Goal: Transaction & Acquisition: Purchase product/service

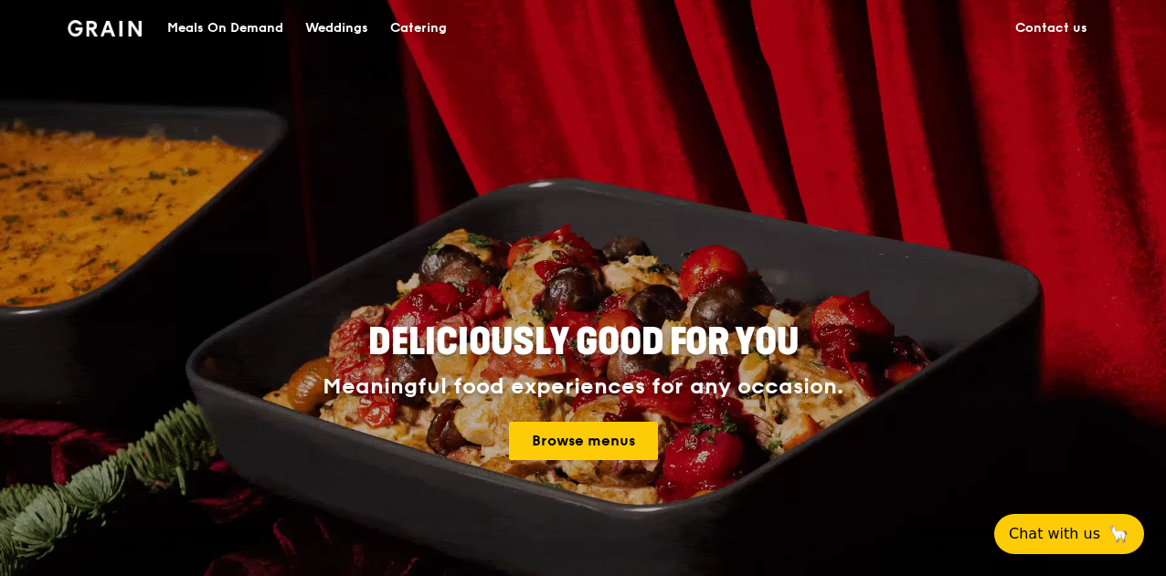
click at [274, 258] on video at bounding box center [583, 365] width 1166 height 731
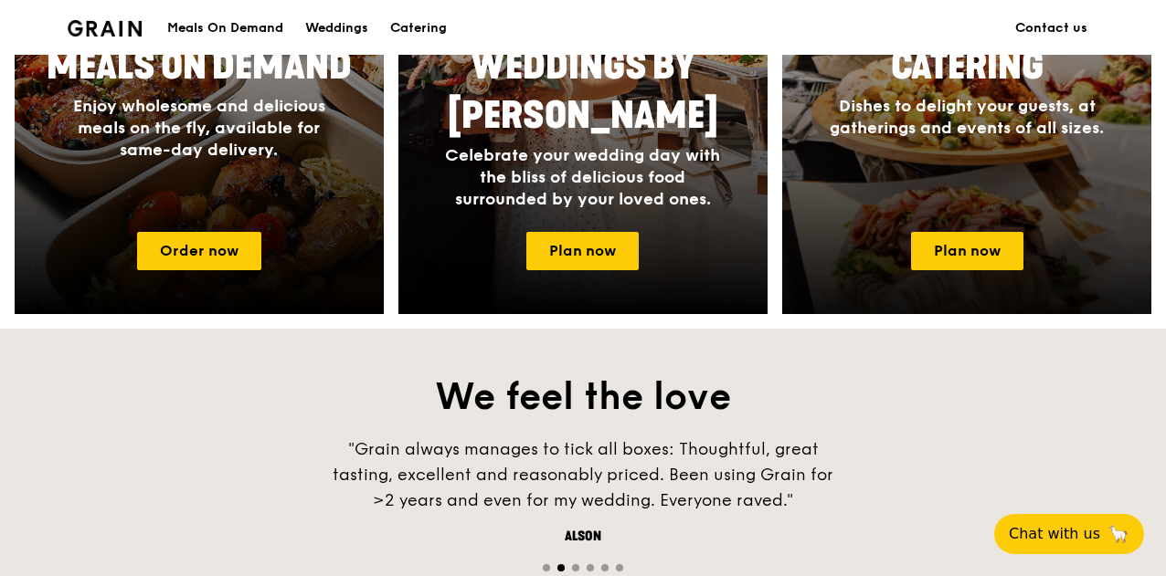
scroll to position [1005, 0]
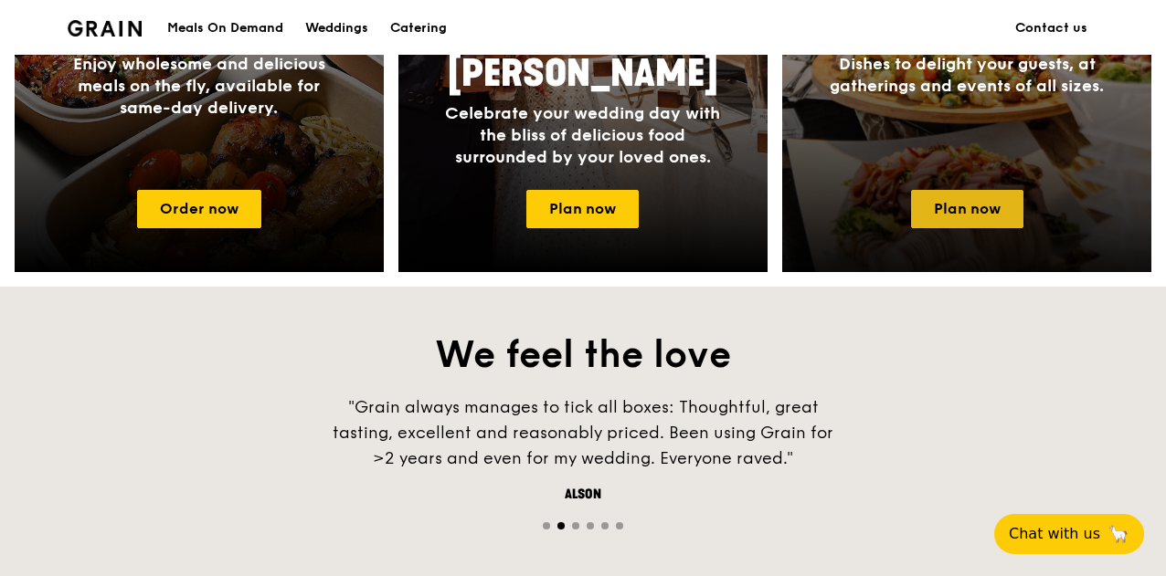
click at [952, 215] on link "Plan now" at bounding box center [967, 209] width 112 height 38
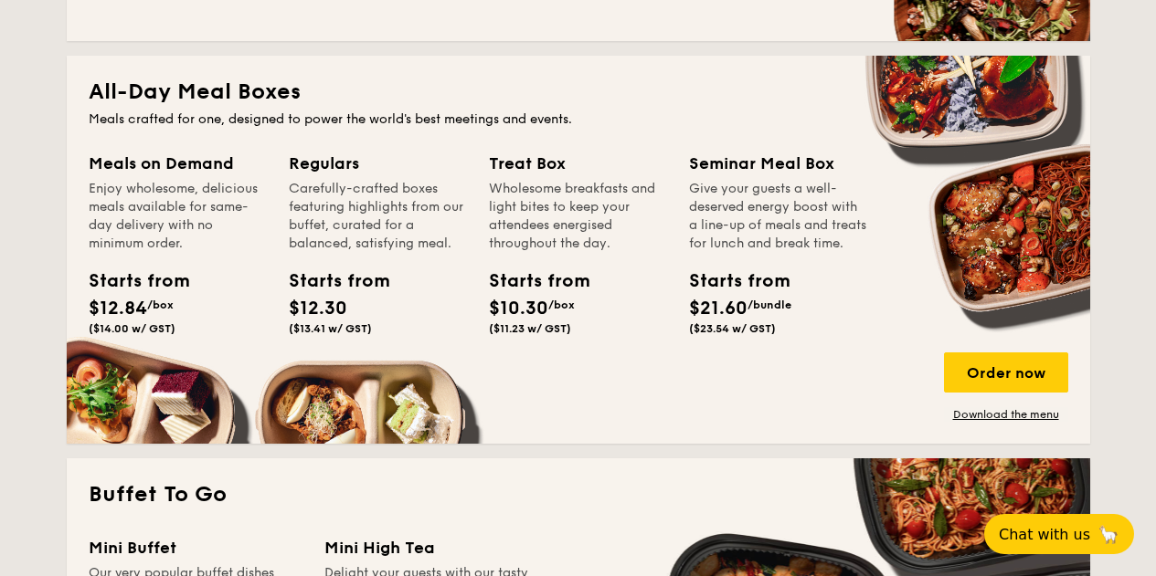
scroll to position [1188, 0]
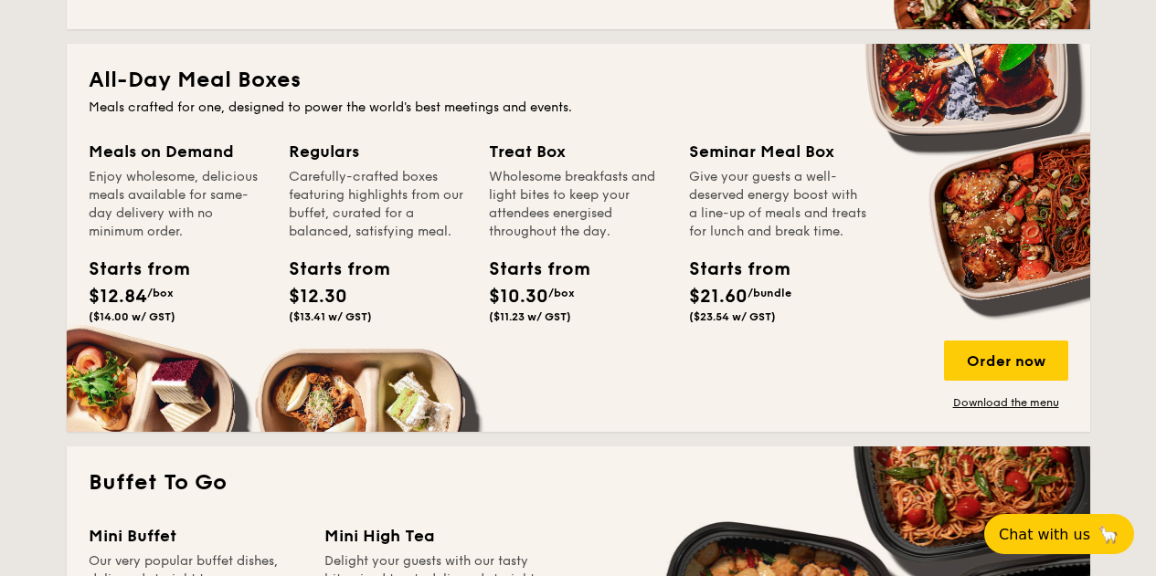
click at [160, 353] on div "Meals on Demand Enjoy wholesome, delicious meals available for same-day deliver…" at bounding box center [189, 257] width 200 height 236
click at [980, 404] on link "Download the menu" at bounding box center [1006, 403] width 124 height 15
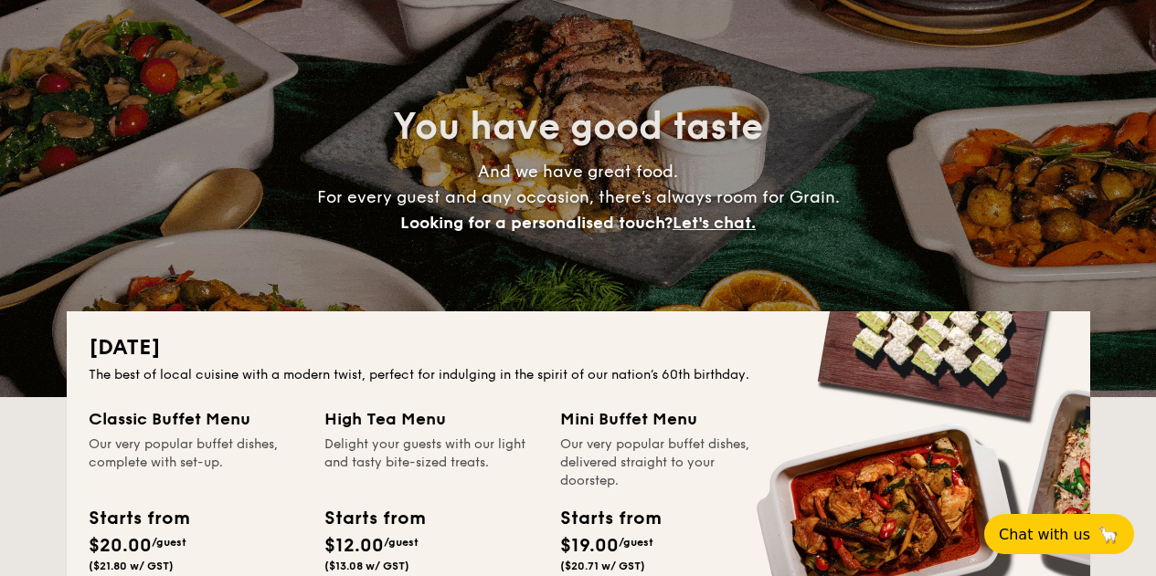
scroll to position [0, 0]
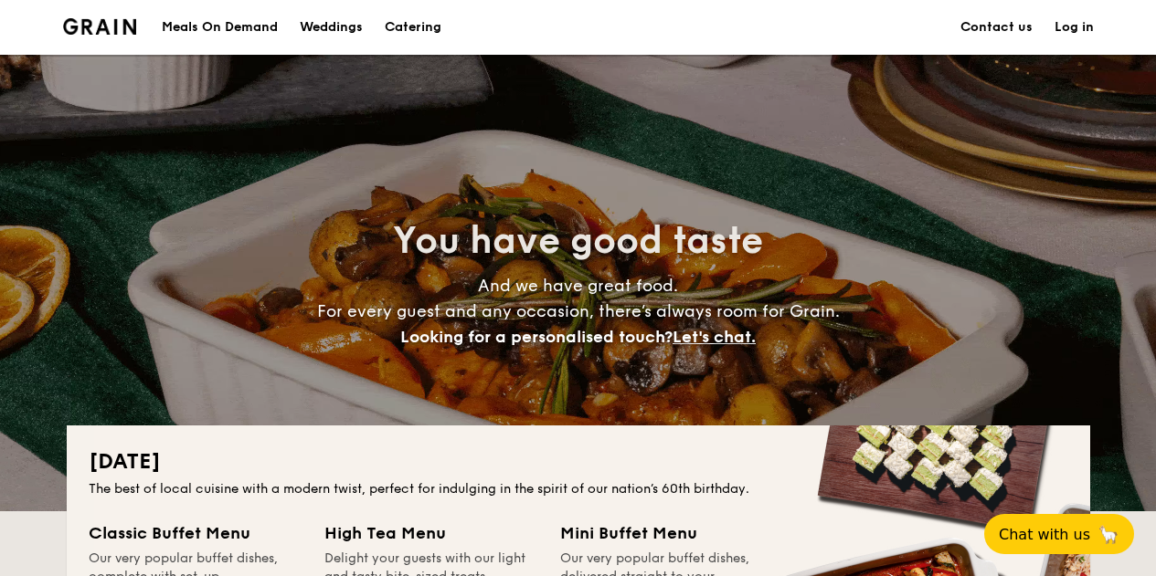
click at [208, 30] on div "Meals On Demand" at bounding box center [220, 27] width 116 height 55
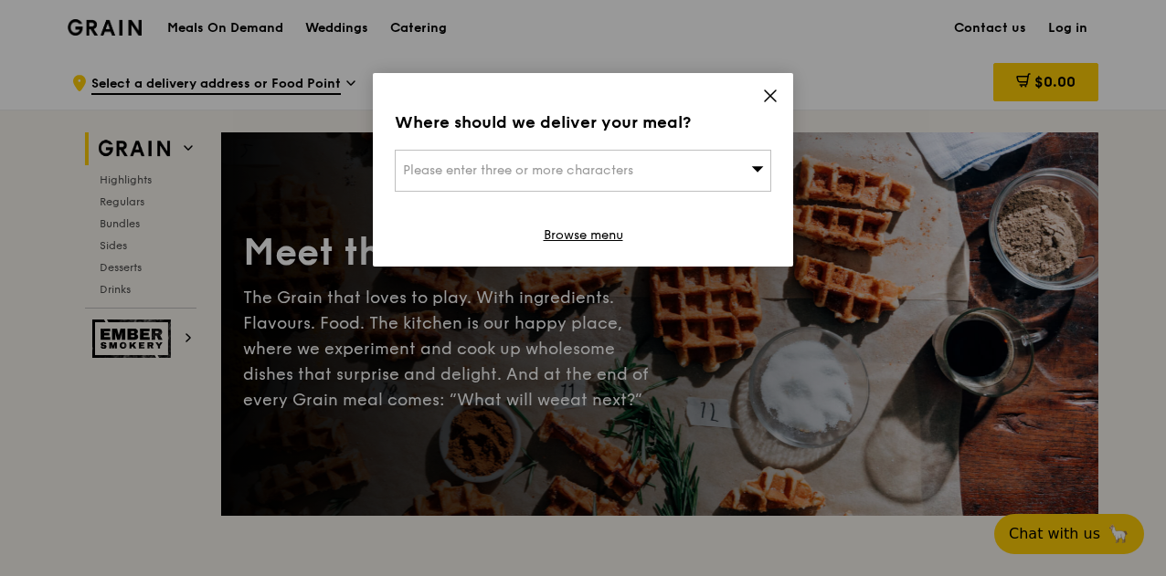
click at [758, 94] on div "Where should we deliver your meal? Please enter three or more characters Browse…" at bounding box center [583, 170] width 420 height 194
click at [764, 95] on icon at bounding box center [770, 96] width 16 height 16
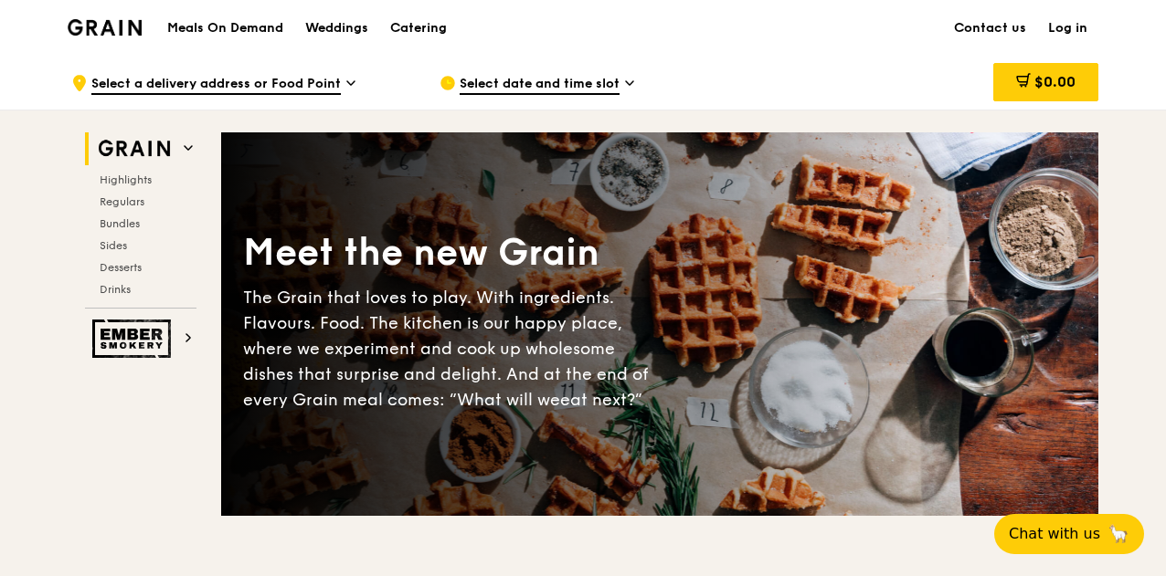
click at [219, 28] on h1 "Meals On Demand" at bounding box center [225, 28] width 116 height 18
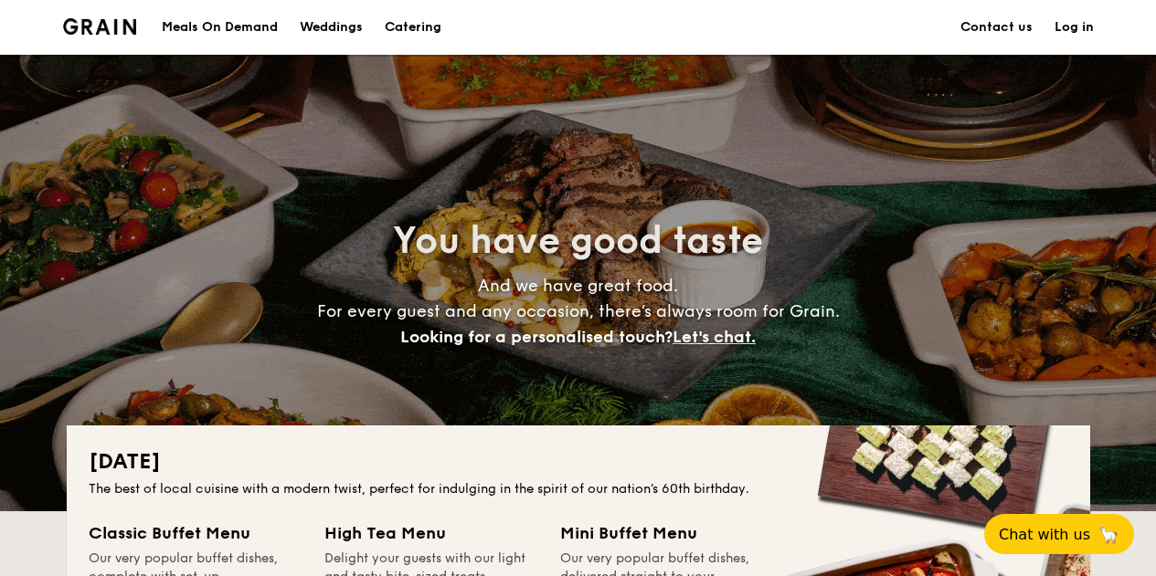
drag, startPoint x: 174, startPoint y: 29, endPoint x: 199, endPoint y: 30, distance: 24.7
click at [199, 30] on div "Meals On Demand" at bounding box center [220, 27] width 116 height 55
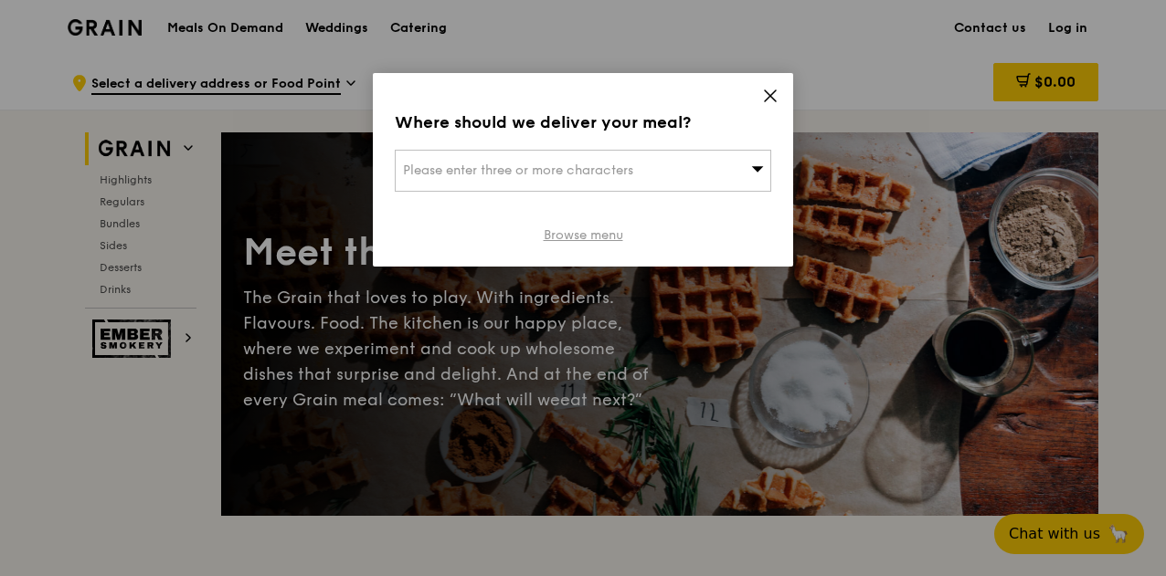
click at [586, 235] on link "Browse menu" at bounding box center [583, 236] width 79 height 18
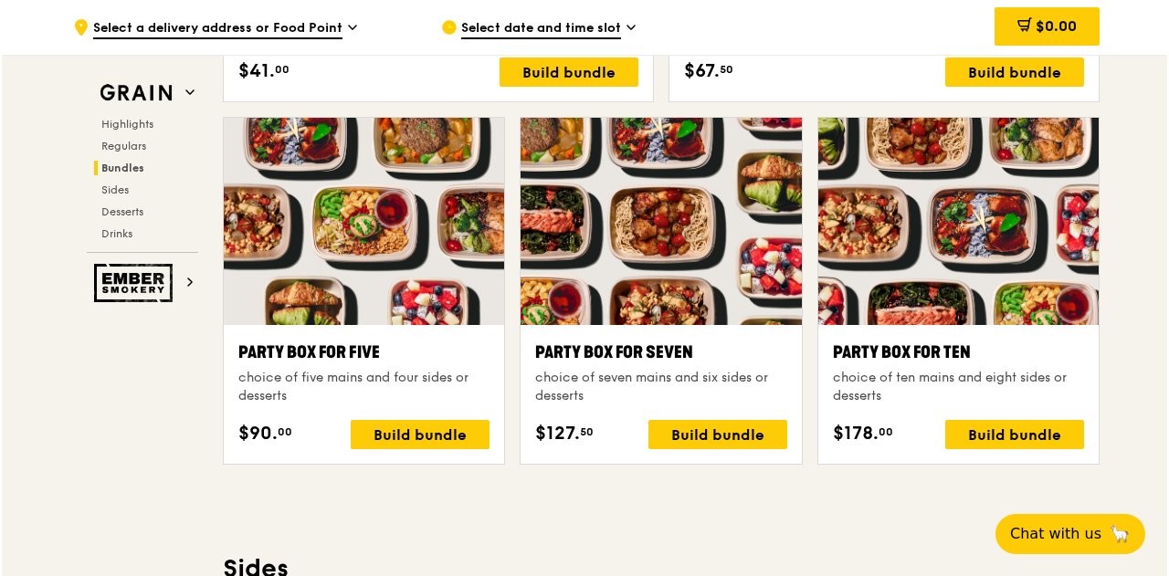
scroll to position [3566, 0]
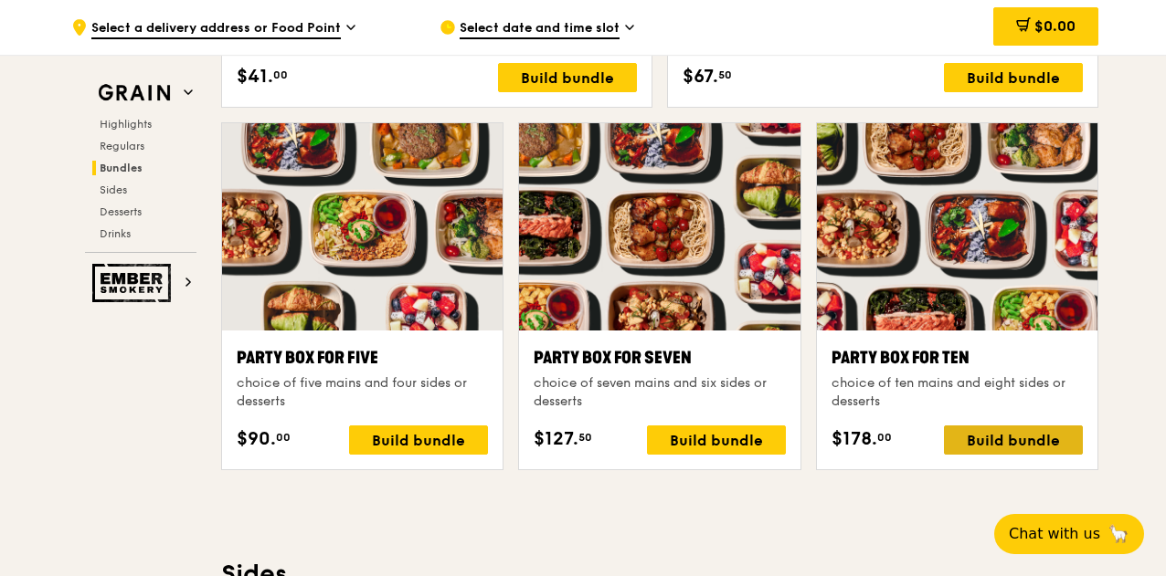
click at [1010, 437] on div "Build bundle" at bounding box center [1013, 440] width 139 height 29
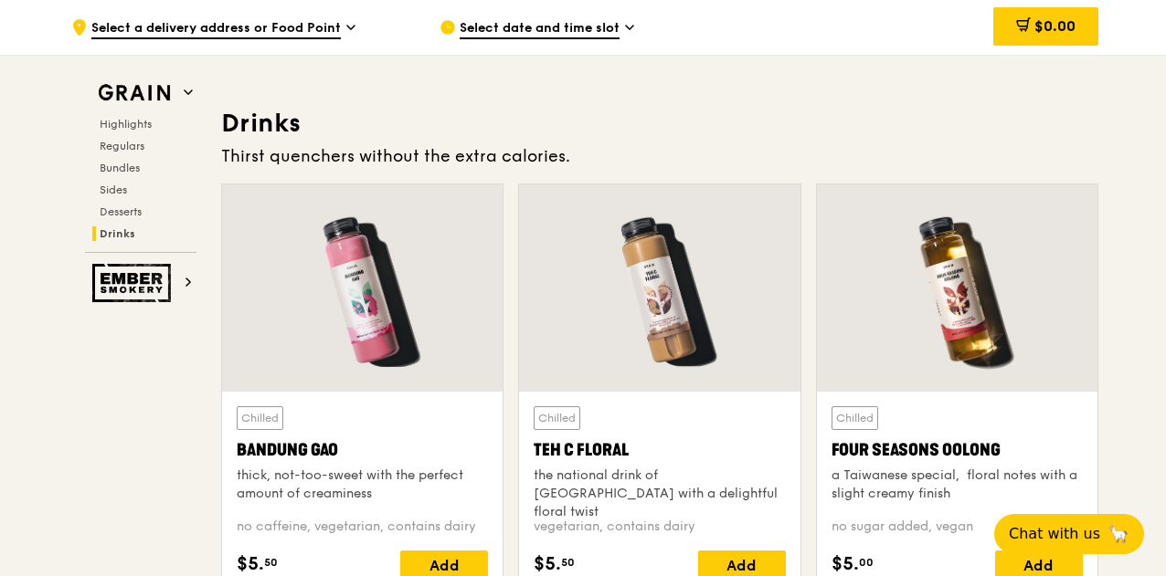
scroll to position [6309, 0]
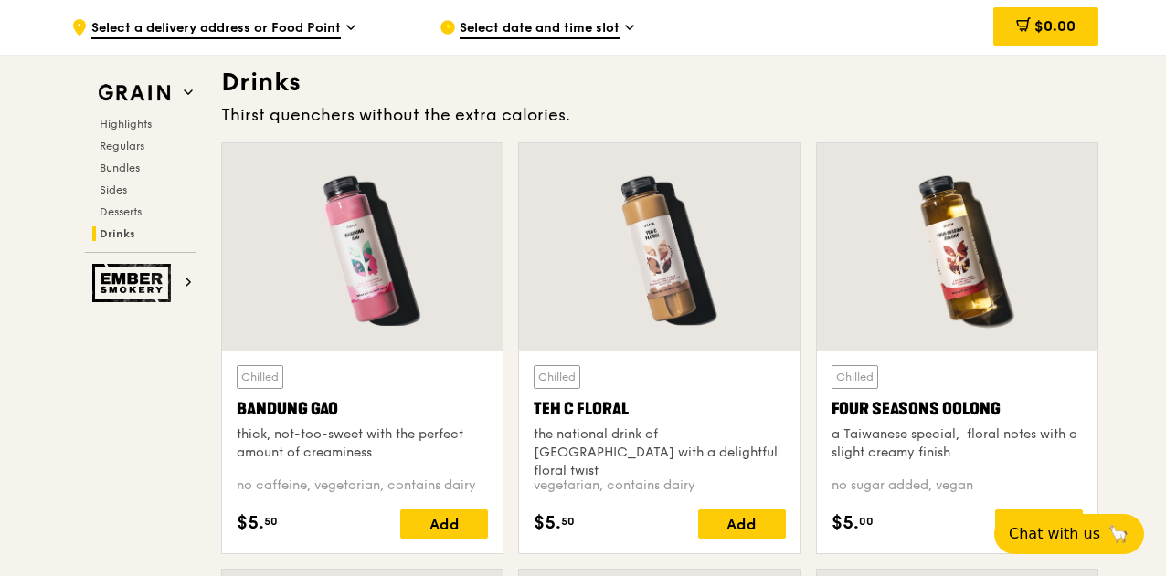
click at [119, 67] on div "Grain Highlights Regulars Bundles Sides Desserts Drinks Ember Smokery" at bounding box center [141, 179] width 146 height 248
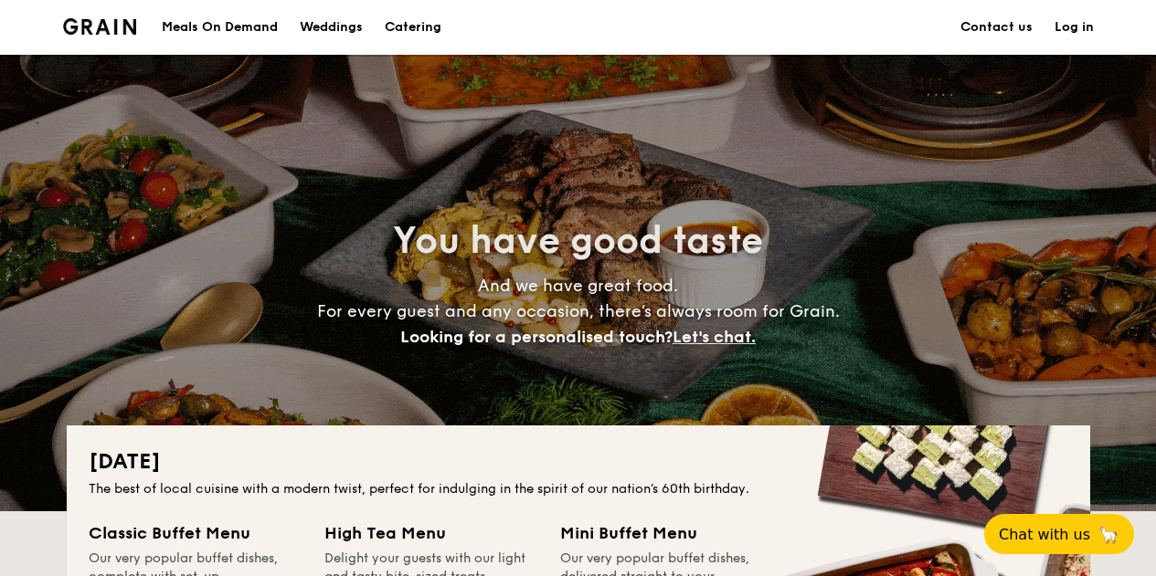
scroll to position [274, 0]
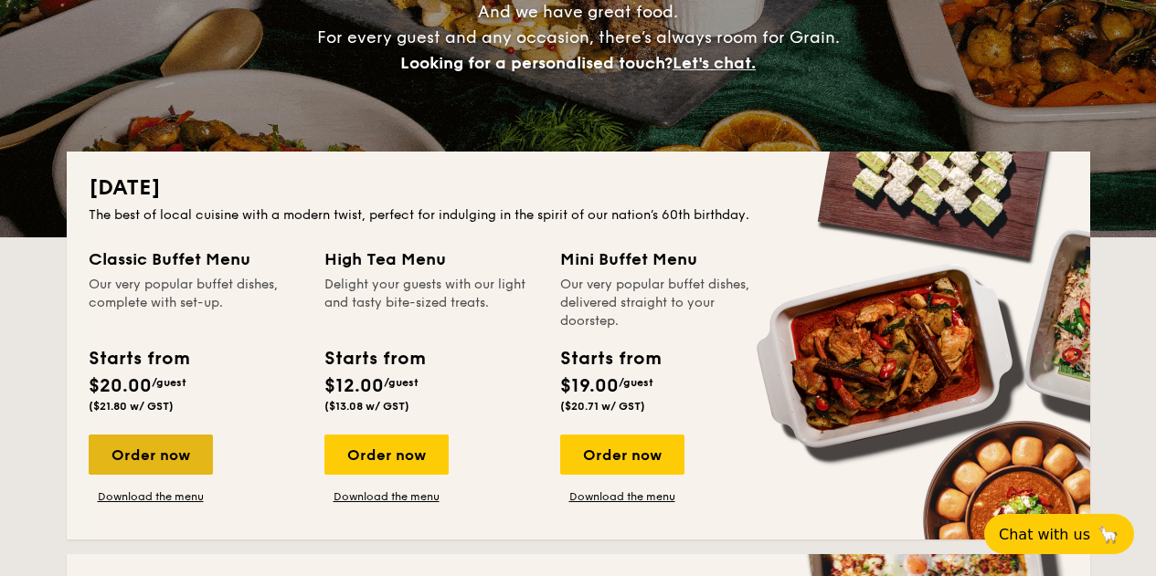
click at [167, 456] on div "Order now" at bounding box center [151, 455] width 124 height 40
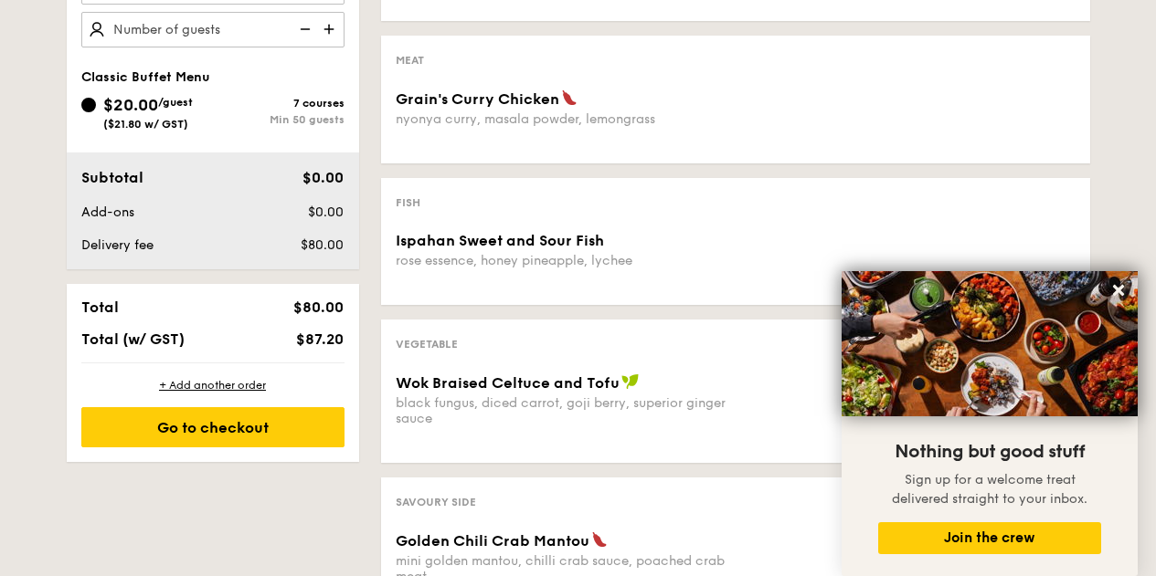
scroll to position [273, 0]
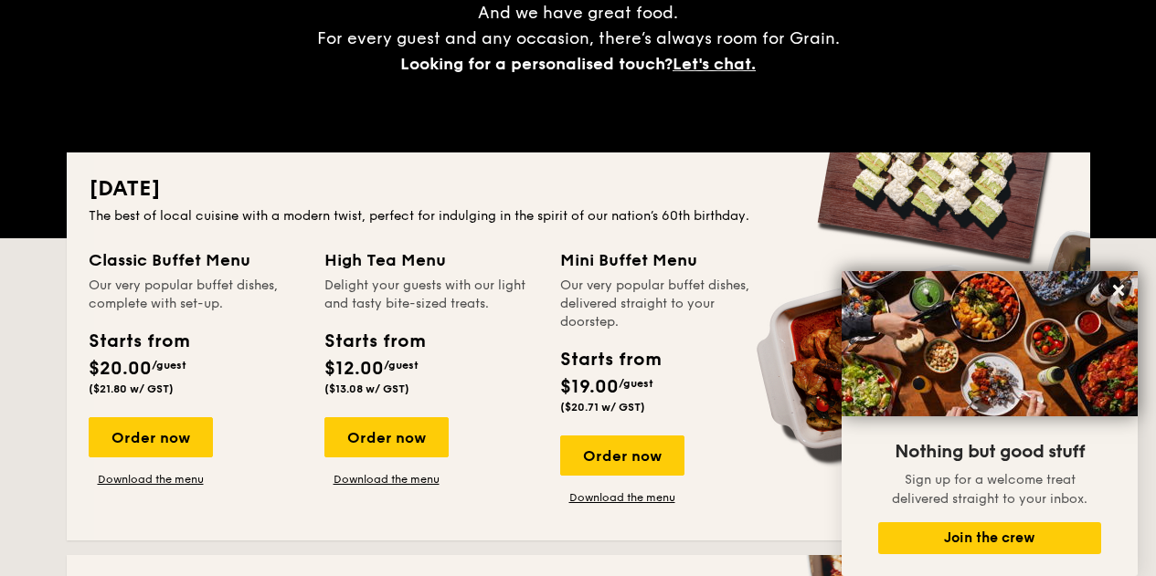
scroll to position [274, 0]
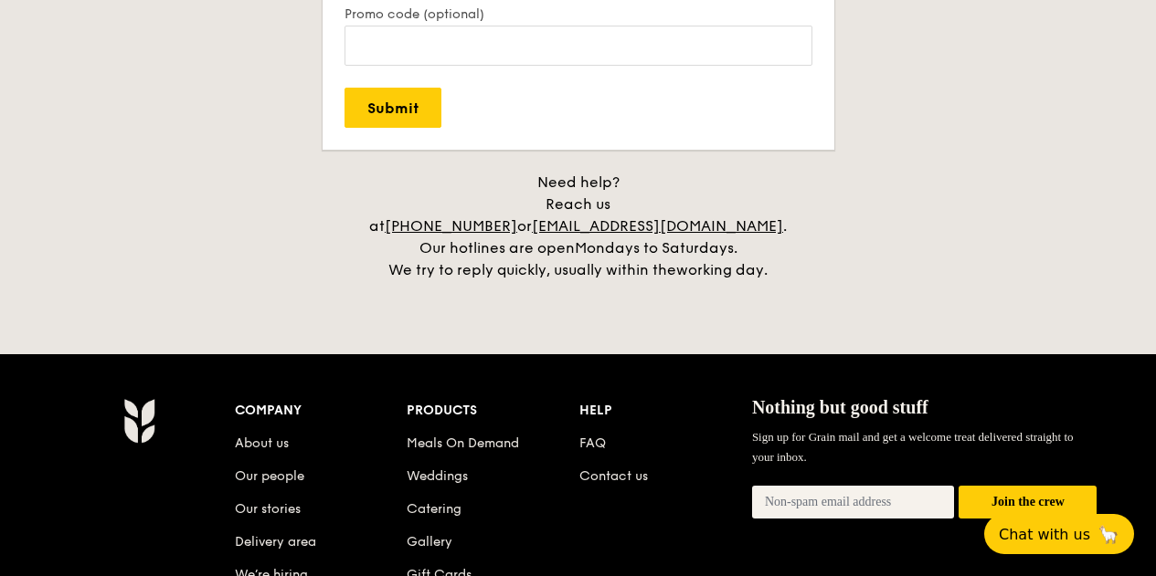
scroll to position [4377, 0]
